Goal: Information Seeking & Learning: Understand process/instructions

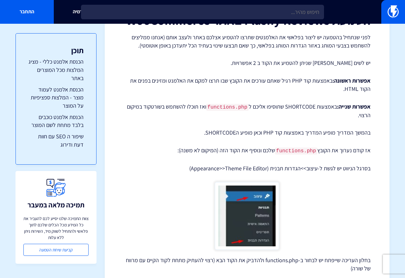
scroll to position [56, 0]
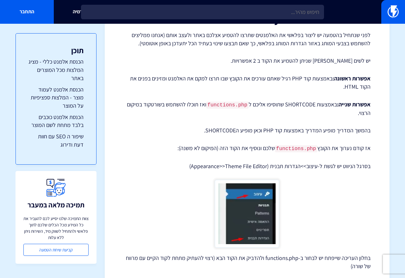
drag, startPoint x: 325, startPoint y: 79, endPoint x: 264, endPoint y: 90, distance: 62.2
click at [259, 90] on p "אפשרות ראשונה: באמצעות קוד PHP רגיל שאתם עורכים את הקובץ שבו תרצו למקם את האלמנ…" at bounding box center [247, 82] width 247 height 16
click at [270, 90] on p "אפשרות ראשונה: באמצעות קוד PHP רגיל שאתם עורכים את הקובץ שבו תרצו למקם את האלמנ…" at bounding box center [247, 82] width 247 height 16
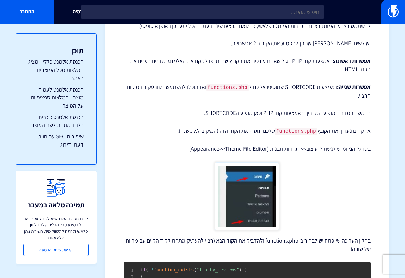
scroll to position [82, 0]
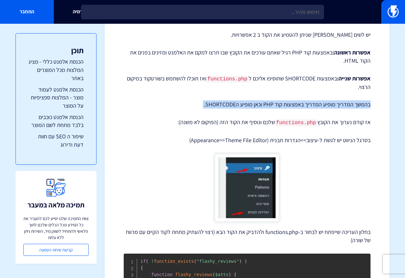
drag, startPoint x: 373, startPoint y: 104, endPoint x: 181, endPoint y: 110, distance: 192.5
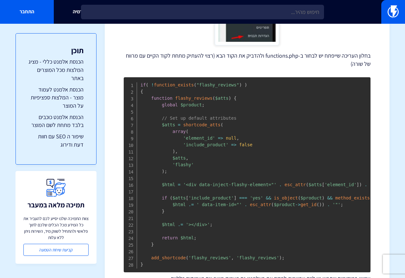
scroll to position [261, 0]
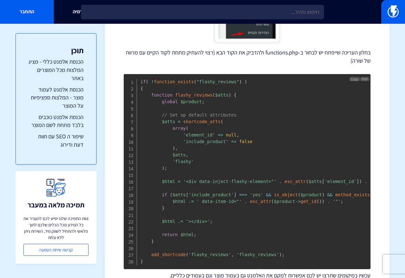
click at [262, 87] on pre "if ( ! function_exists ( "flashy_reviews" ) ) { function flashy_reviews ( $atts…" at bounding box center [247, 171] width 247 height 195
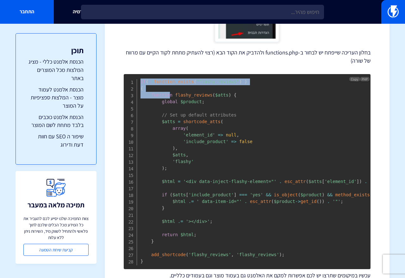
drag, startPoint x: 141, startPoint y: 79, endPoint x: 171, endPoint y: 93, distance: 33.4
click at [169, 93] on code "if ( ! function_exists ( "flashy_reviews" ) ) { function flashy_reviews ( $atts…" at bounding box center [315, 171] width 349 height 184
click at [356, 79] on span "Copy" at bounding box center [354, 79] width 7 height 4
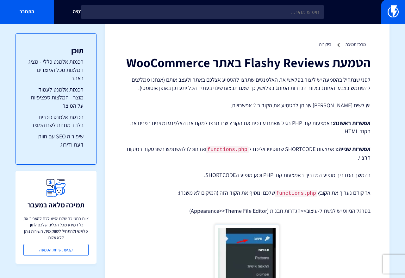
scroll to position [0, 0]
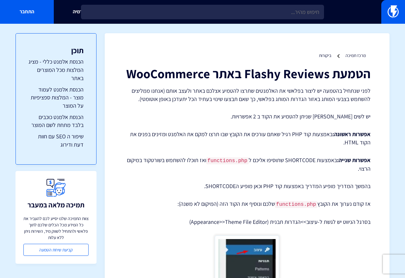
drag, startPoint x: 311, startPoint y: 134, endPoint x: 308, endPoint y: 145, distance: 11.6
click at [308, 145] on p "אפשרות ראשונה: באמצעות קוד PHP רגיל שאתם עורכים את הקובץ שבו תרצו למקם את האלמנ…" at bounding box center [247, 138] width 247 height 16
drag, startPoint x: 315, startPoint y: 133, endPoint x: 209, endPoint y: 133, distance: 105.4
click at [209, 133] on p "אפשרות ראשונה: באמצעות קוד PHP רגיל שאתם עורכים את הקובץ שבו תרצו למקם את האלמנ…" at bounding box center [247, 138] width 247 height 16
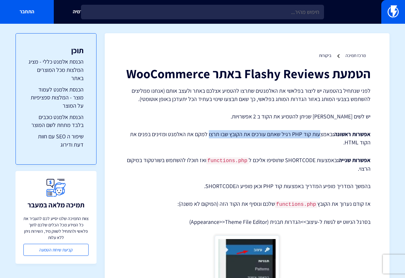
click at [209, 133] on p "אפשרות ראשונה: באמצעות קוד PHP רגיל שאתם עורכים את הקובץ שבו תרצו למקם את האלמנ…" at bounding box center [247, 138] width 247 height 16
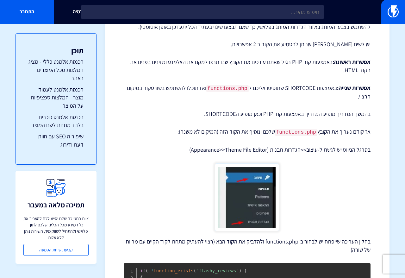
scroll to position [73, 0]
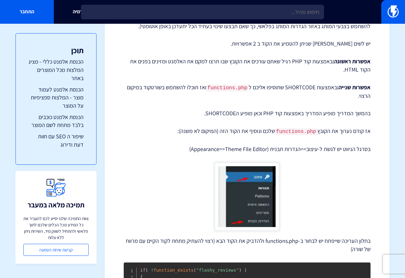
drag, startPoint x: 333, startPoint y: 90, endPoint x: 117, endPoint y: 99, distance: 216.3
click at [210, 115] on p "בהמשך המדריך מופיע המדריך באמצעות קוד PHP וכאן מופיע הSHORTCODE." at bounding box center [247, 113] width 247 height 8
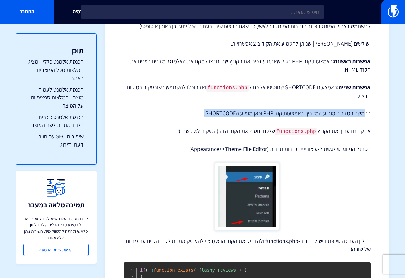
drag, startPoint x: 365, startPoint y: 113, endPoint x: 197, endPoint y: 111, distance: 168.4
click at [197, 111] on p "בהמשך המדריך מופיע המדריך באמצעות קוד PHP וכאן מופיע הSHORTCODE." at bounding box center [247, 113] width 247 height 8
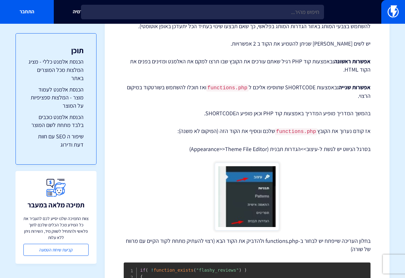
click at [197, 111] on p "בהמשך המדריך מופיע המדריך באמצעות קוד PHP וכאן מופיע הSHORTCODE." at bounding box center [247, 113] width 247 height 8
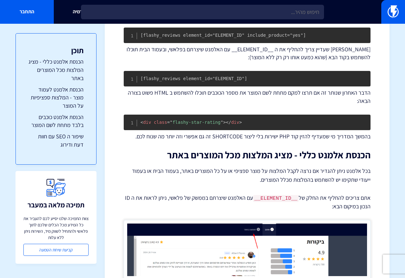
scroll to position [540, 0]
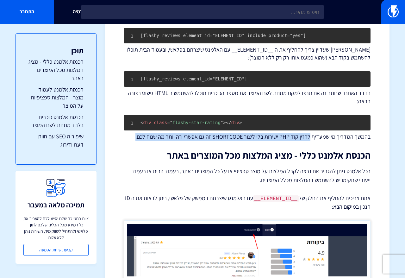
drag, startPoint x: 312, startPoint y: 138, endPoint x: 135, endPoint y: 136, distance: 176.6
click at [135, 136] on p "בהמשך המדריך מי שמעדיף להזין קוד PHP ישירות בלי ליצור SHORTCODE זה גם אפשרי וזה…" at bounding box center [247, 137] width 247 height 8
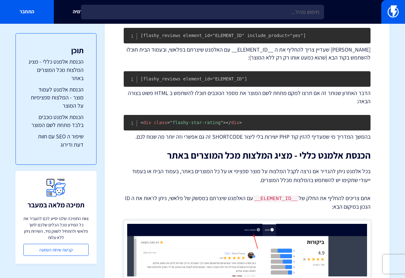
click at [288, 143] on div "הטמעת Flashy Reviews באתר WooCommerce לפני שנתחיל בהטמעה יש ליצור בפלאשי את האל…" at bounding box center [247, 45] width 247 height 1037
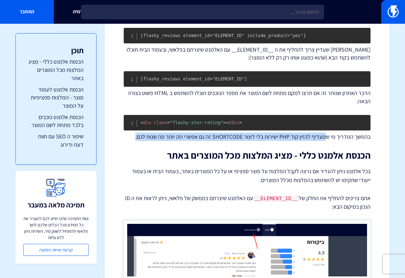
drag, startPoint x: 328, startPoint y: 136, endPoint x: 140, endPoint y: 136, distance: 188.3
click at [140, 136] on p "בהמשך המדריך מי שמעדיף להזין קוד PHP ישירות בלי ליצור SHORTCODE זה גם אפשרי וזה…" at bounding box center [247, 137] width 247 height 8
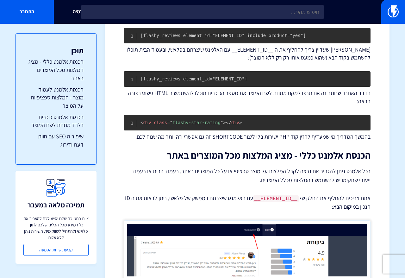
click at [327, 171] on p "בכל אלמנט ניתן להגדיר אם נרצה לקבל המלצות על מוצר ספציפי או על כל המוצרים באתר,…" at bounding box center [247, 176] width 247 height 18
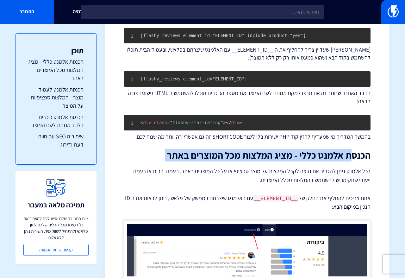
drag, startPoint x: 352, startPoint y: 153, endPoint x: 157, endPoint y: 164, distance: 195.2
click at [154, 161] on div "הטמעת Flashy Reviews באתר WooCommerce לפני שנתחיל בהטמעה יש ליצור בפלאשי את האל…" at bounding box center [247, 45] width 247 height 1037
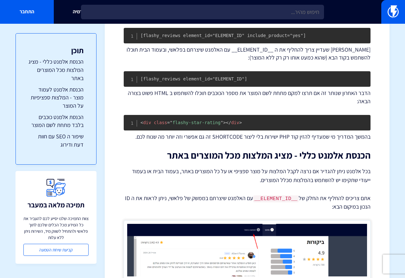
click at [234, 188] on div "הטמעת Flashy Reviews באתר WooCommerce לפני שנתחיל בהטמעה יש ליצור בפלאשי את האל…" at bounding box center [247, 45] width 247 height 1037
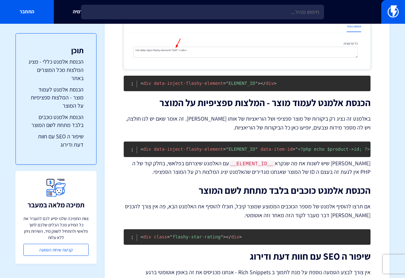
scroll to position [773, 0]
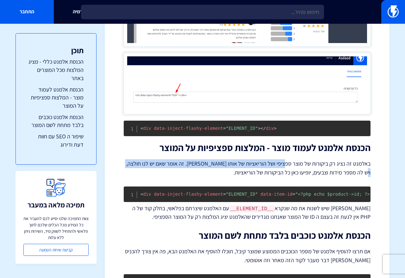
drag, startPoint x: 286, startPoint y: 163, endPoint x: 124, endPoint y: 163, distance: 162.0
click at [124, 163] on p "באלמנט זה נציג רק ביקורות של מוצר ספציפי ושל הוריאציות של אותו [PERSON_NAME]. ז…" at bounding box center [247, 168] width 247 height 18
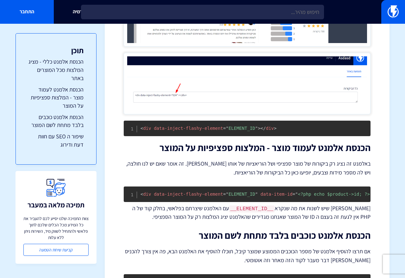
drag, startPoint x: 277, startPoint y: 176, endPoint x: 308, endPoint y: 176, distance: 31.0
drag, startPoint x: 318, startPoint y: 171, endPoint x: 269, endPoint y: 169, distance: 49.1
click at [278, 169] on p "באלמנט זה נציג רק ביקורות של מוצר ספציפי ושל הוריאציות של אותו [PERSON_NAME]. ז…" at bounding box center [247, 168] width 247 height 18
click at [268, 169] on p "באלמנט זה נציג רק ביקורות של מוצר ספציפי ושל הוריאציות של אותו [PERSON_NAME]. ז…" at bounding box center [247, 168] width 247 height 18
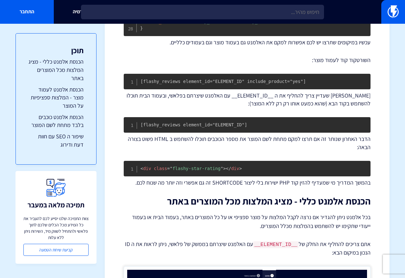
scroll to position [494, 0]
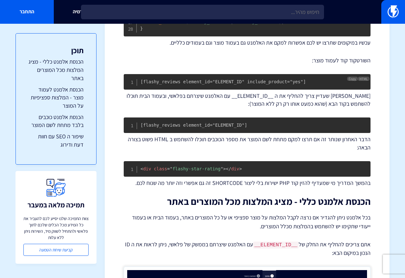
click at [311, 79] on pre "[flashy_reviews element_id="ELEMENT_ID" include_product="yes"]" at bounding box center [247, 82] width 247 height 16
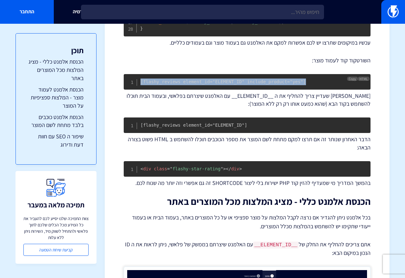
click at [311, 79] on pre "[flashy_reviews element_id="ELEMENT_ID" include_product="yes"]" at bounding box center [247, 82] width 247 height 16
copy code "[flashy_reviews element_id="ELEMENT_ID" include_product="yes"]"
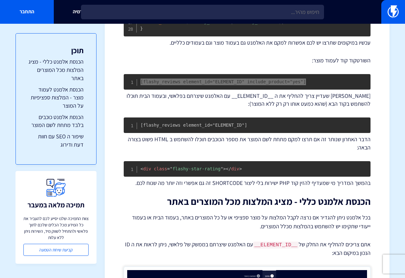
scroll to position [491, 0]
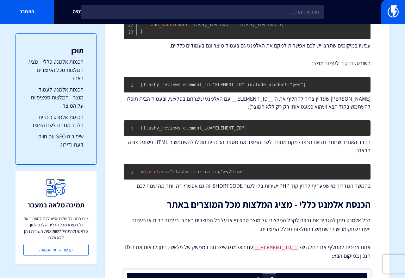
click at [272, 113] on div "הטמעת Flashy Reviews באתר WooCommerce לפני שנתחיל בהטמעה יש ליצור בפלאשי את האל…" at bounding box center [247, 94] width 247 height 1037
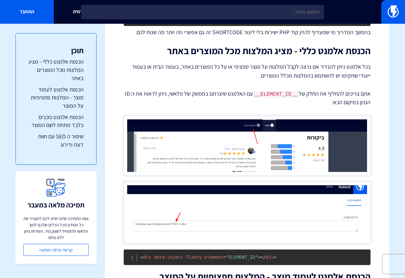
scroll to position [647, 0]
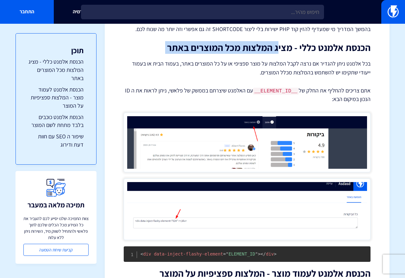
drag, startPoint x: 278, startPoint y: 52, endPoint x: 186, endPoint y: 57, distance: 91.9
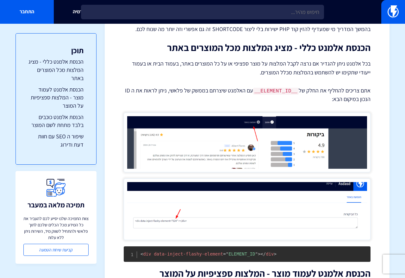
click at [182, 62] on p "בכל אלמנט ניתן להגדיר אם נרצה לקבל המלצות על מוצר ספציפי או על כל המוצרים באתר,…" at bounding box center [247, 68] width 247 height 18
drag, startPoint x: 335, startPoint y: 69, endPoint x: 177, endPoint y: 72, distance: 157.6
click at [177, 72] on p "בכל אלמנט ניתן להגדיר אם נרצה לקבל המלצות על מוצר ספציפי או על כל המוצרים באתר,…" at bounding box center [247, 68] width 247 height 18
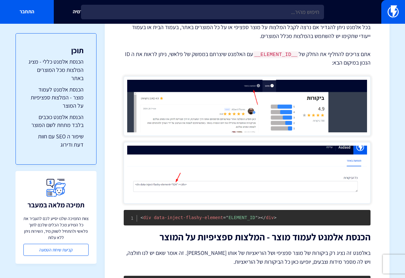
scroll to position [684, 0]
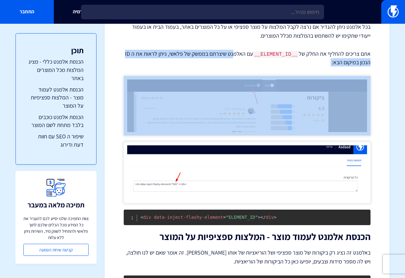
drag, startPoint x: 234, startPoint y: 50, endPoint x: 188, endPoint y: 68, distance: 49.2
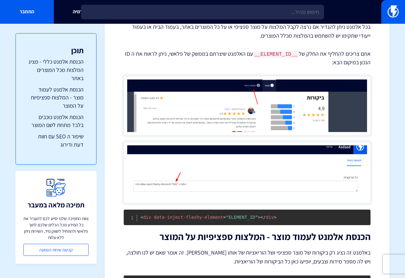
click at [246, 91] on img at bounding box center [247, 105] width 247 height 59
click at [254, 87] on img at bounding box center [247, 105] width 247 height 59
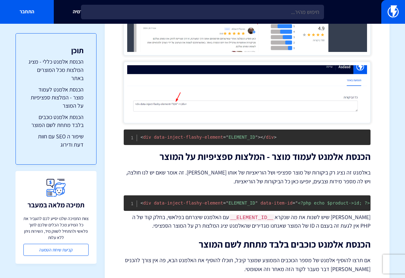
scroll to position [735, 0]
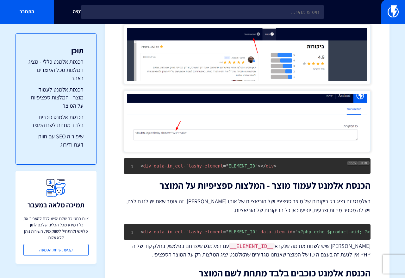
click at [241, 163] on span "= " ELEMENT_ID "" at bounding box center [240, 165] width 35 height 5
copy span "ELEMENT_ID"
click at [185, 167] on span "data-inject-flashy-element" at bounding box center [188, 165] width 69 height 5
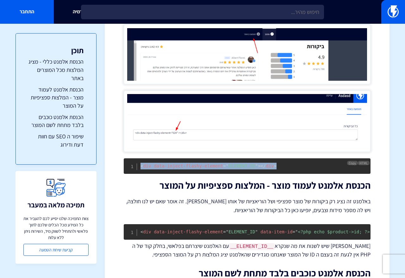
click at [185, 167] on span "data-inject-flashy-element" at bounding box center [188, 165] width 69 height 5
copy code "< div data-inject-flashy-element = " ELEMENT_ID " > </ div >"
click at [257, 144] on img at bounding box center [247, 121] width 247 height 61
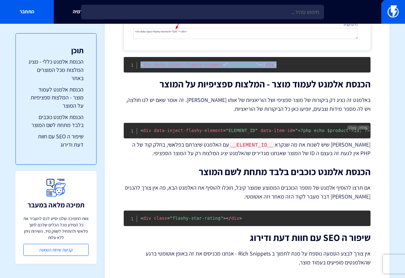
scroll to position [862, 0]
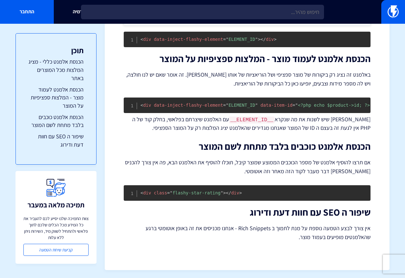
click at [278, 158] on p "אם תרצו להוסיף אלמנט של מספר הכוכבים הממוצע שמוצר קיבל, תוכלו להוסיף את האלמנט …" at bounding box center [247, 167] width 247 height 18
drag, startPoint x: 278, startPoint y: 148, endPoint x: 184, endPoint y: 158, distance: 94.8
click at [184, 158] on p "אם תרצו להוסיף אלמנט של מספר הכוכבים הממוצע שמוצר קיבל, תוכלו להוסיף את האלמנט …" at bounding box center [247, 167] width 247 height 18
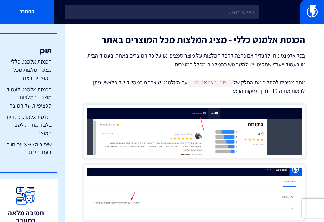
scroll to position [686, 0]
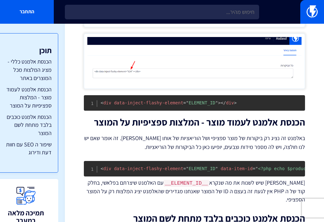
scroll to position [818, 0]
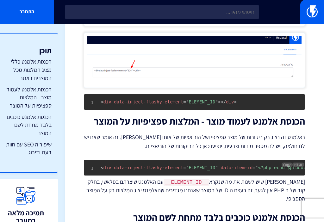
click at [211, 165] on span "= " ELEMENT_ID "" at bounding box center [200, 167] width 35 height 5
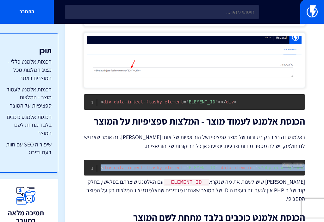
click at [211, 165] on span "= " ELEMENT_ID "" at bounding box center [200, 167] width 35 height 5
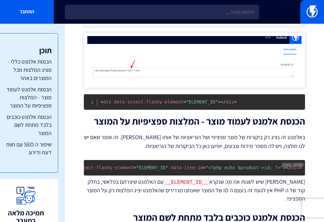
scroll to position [0, 0]
click at [213, 167] on span "= " ELEMENT_ID "" at bounding box center [200, 167] width 35 height 5
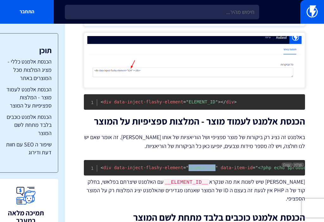
click at [213, 167] on span "= " ELEMENT_ID "" at bounding box center [200, 167] width 35 height 5
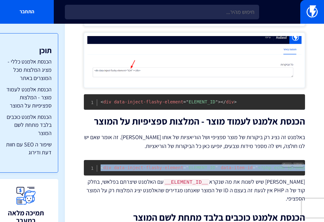
click at [213, 167] on span "= " ELEMENT_ID "" at bounding box center [200, 167] width 35 height 5
copy code "< div data-inject-flashy-element = " ELEMENT_ID " data-item-id = " <?php echo $…"
